Goal: Find contact information: Find contact information

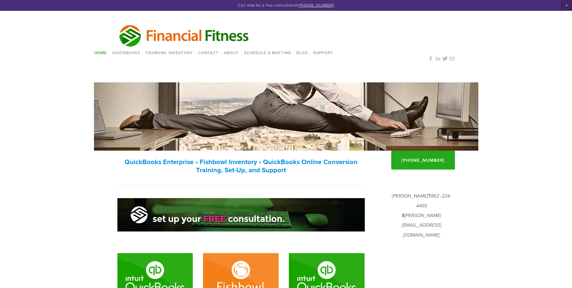
drag, startPoint x: 354, startPoint y: 67, endPoint x: 330, endPoint y: 53, distance: 27.8
click at [354, 67] on div "Home / QuickBooks / QuickBooks® Online QuickBooks Condense JackBeQuickBooks™ Se…" at bounding box center [286, 48] width 385 height 68
click at [237, 50] on link "About" at bounding box center [231, 52] width 19 height 9
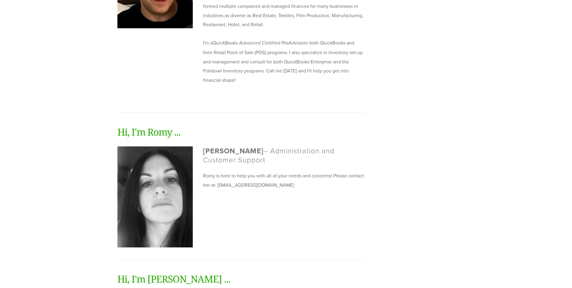
scroll to position [107, 0]
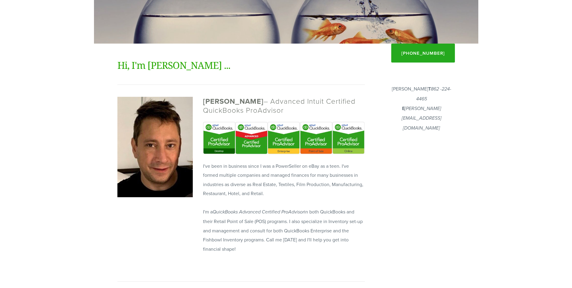
click at [425, 91] on p "Joshua Klar T 862 -224-4465 E Joshua@FinancialF.com" at bounding box center [421, 108] width 67 height 49
click at [425, 90] on p "Joshua Klar T 862 -224-4465 E Joshua@FinancialF.com" at bounding box center [421, 108] width 67 height 49
drag, startPoint x: 425, startPoint y: 90, endPoint x: 458, endPoint y: 101, distance: 35.6
click at [425, 90] on p "Joshua Klar T 862 -224-4465 E Joshua@FinancialF.com" at bounding box center [421, 108] width 67 height 49
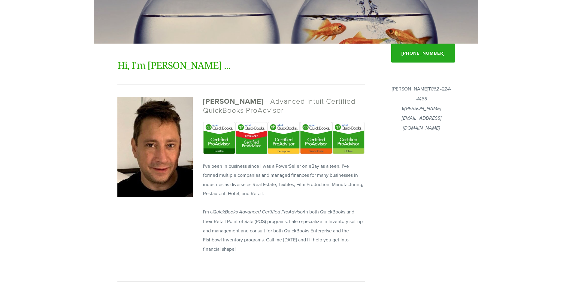
click at [569, 5] on body "Call now for a free consultation (862) 224-4465 Financial Fitness Consulting Ho…" at bounding box center [286, 257] width 572 height 729
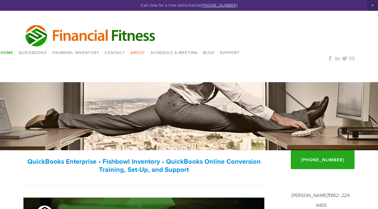
click at [131, 54] on link "About" at bounding box center [137, 52] width 19 height 9
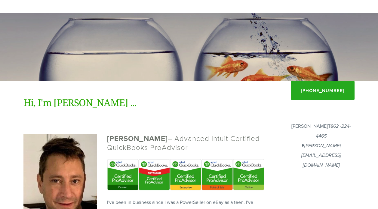
scroll to position [180, 0]
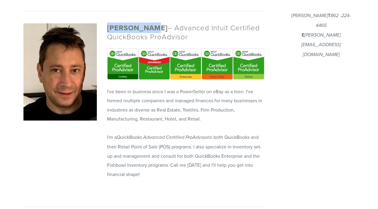
drag, startPoint x: 105, startPoint y: 29, endPoint x: 149, endPoint y: 30, distance: 43.9
click at [149, 30] on div "Joshua Klar – Advanced Intuit Certified QuickBooks ProAdvisor" at bounding box center [185, 32] width 167 height 25
copy strong "[PERSON_NAME]"
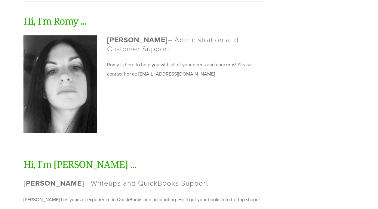
scroll to position [176, 0]
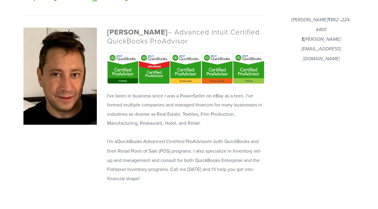
drag, startPoint x: 299, startPoint y: 40, endPoint x: 348, endPoint y: 37, distance: 50.0
click at [348, 37] on p "Joshua Klar T 862 -224-4465 E Joshua@FinancialF.com" at bounding box center [321, 39] width 67 height 49
drag, startPoint x: 349, startPoint y: 39, endPoint x: 302, endPoint y: 38, distance: 46.9
click at [298, 41] on p "Joshua Klar T 862 -224-4465 E Joshua@FinancialF.com" at bounding box center [321, 39] width 67 height 49
copy em "[PERSON_NAME][EMAIL_ADDRESS][DOMAIN_NAME]"
